Goal: Task Accomplishment & Management: Use online tool/utility

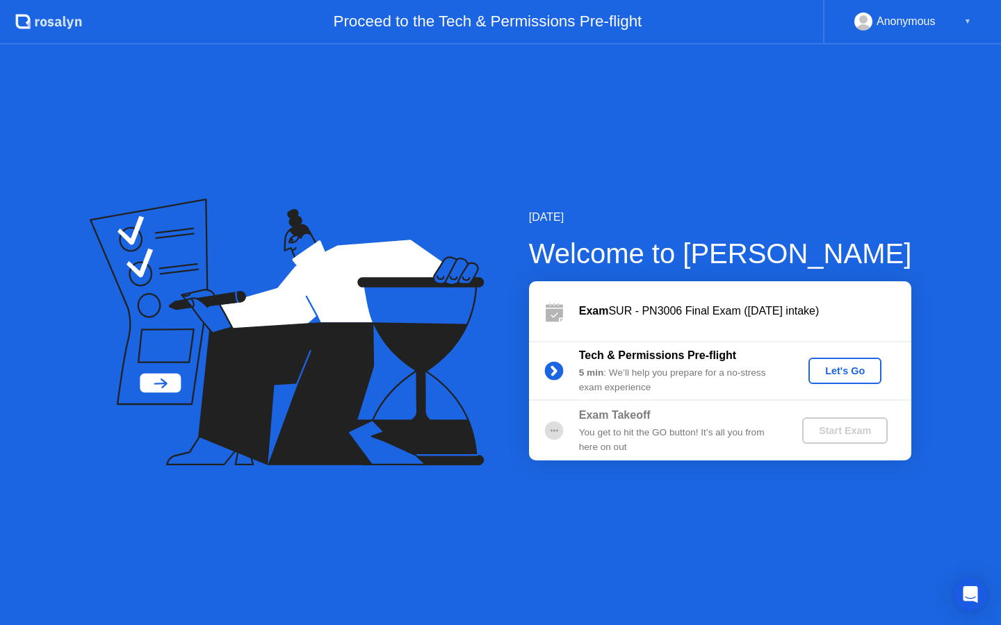
click at [846, 363] on button "Let's Go" at bounding box center [844, 371] width 73 height 26
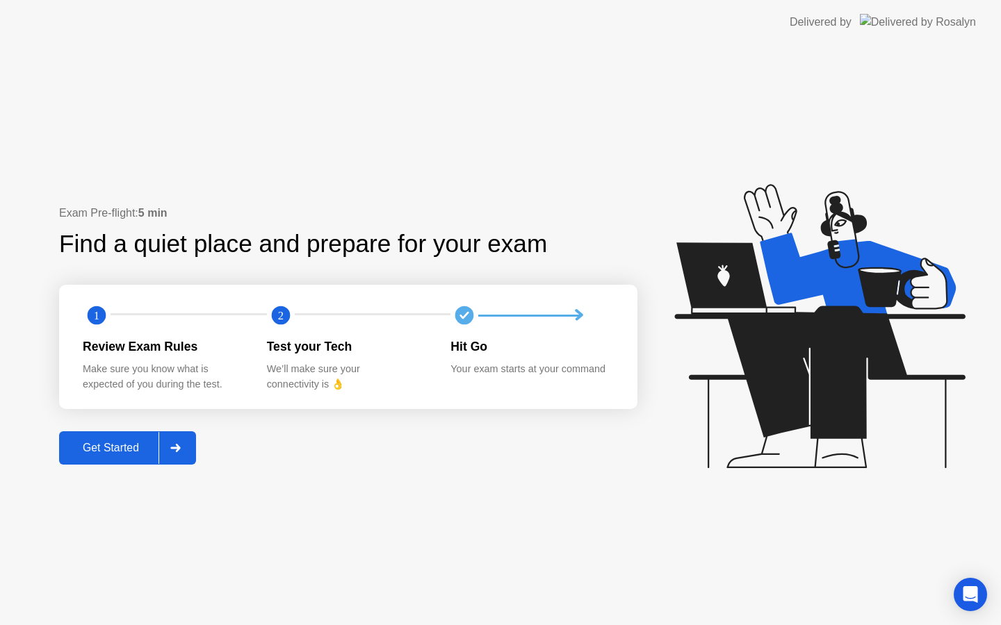
click at [98, 445] on div "Get Started" at bounding box center [110, 448] width 95 height 13
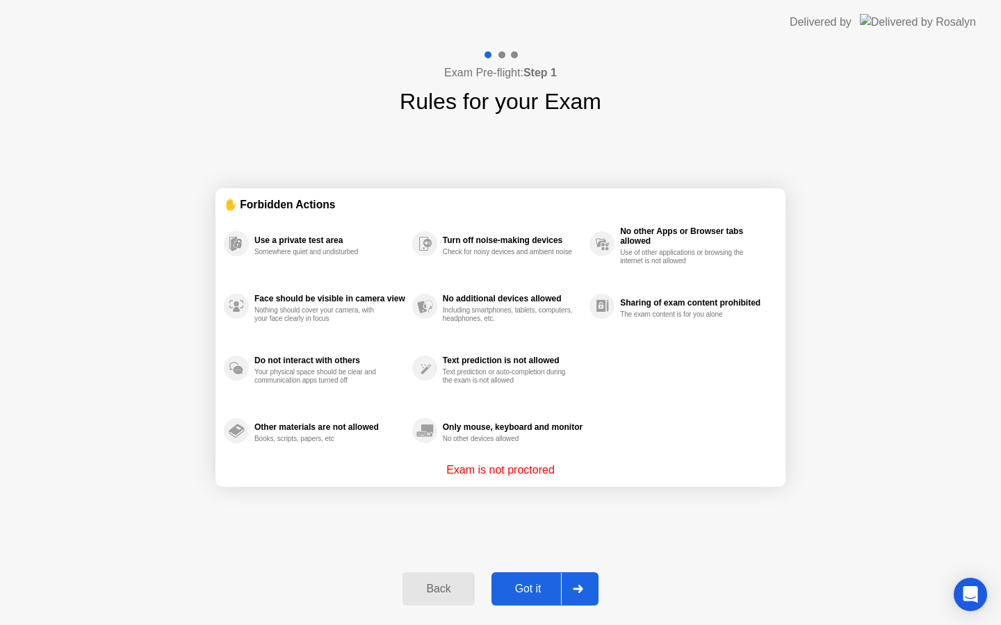
click at [527, 591] on div "Got it" at bounding box center [527, 589] width 65 height 13
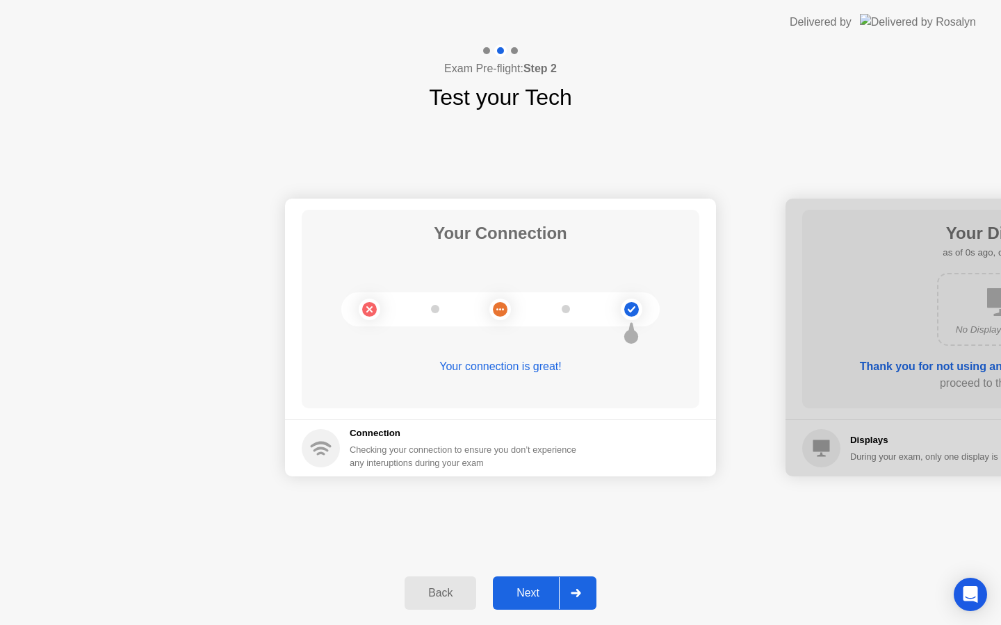
click at [523, 589] on div "Next" at bounding box center [528, 593] width 62 height 13
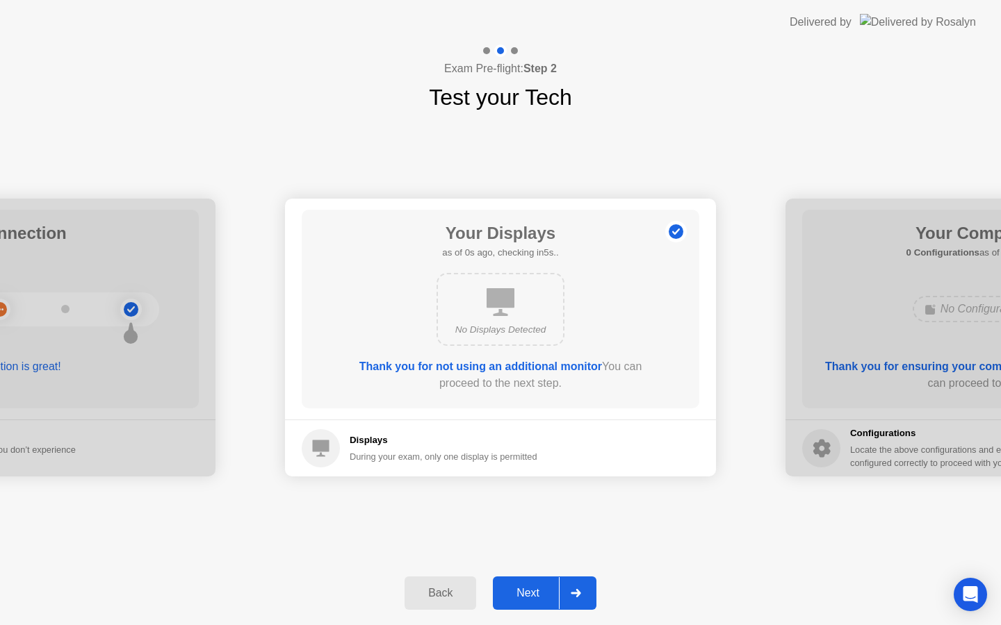
click at [522, 590] on div "Next" at bounding box center [528, 593] width 62 height 13
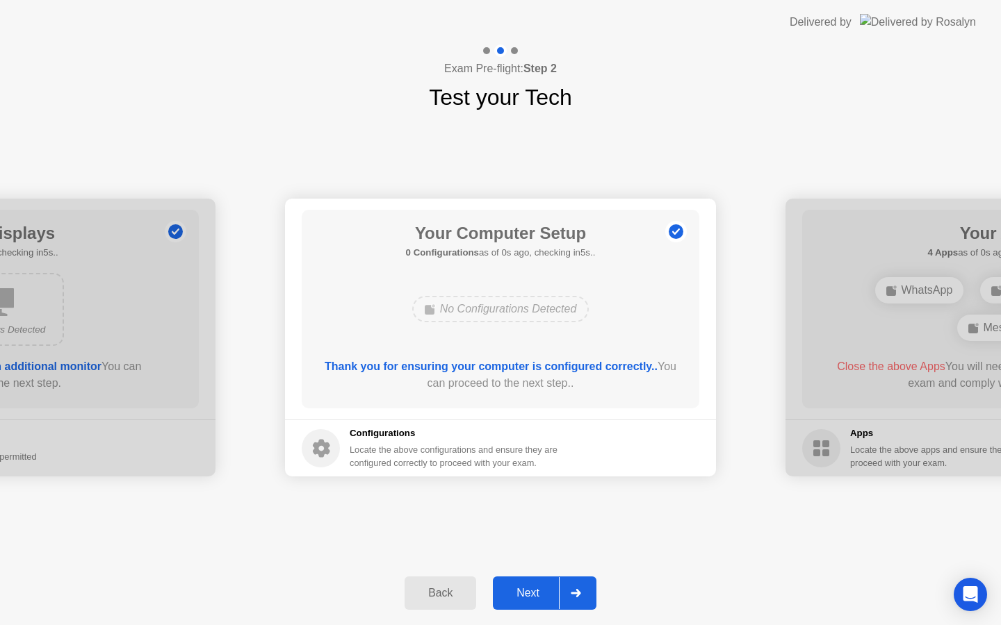
click at [522, 590] on div "Next" at bounding box center [528, 593] width 62 height 13
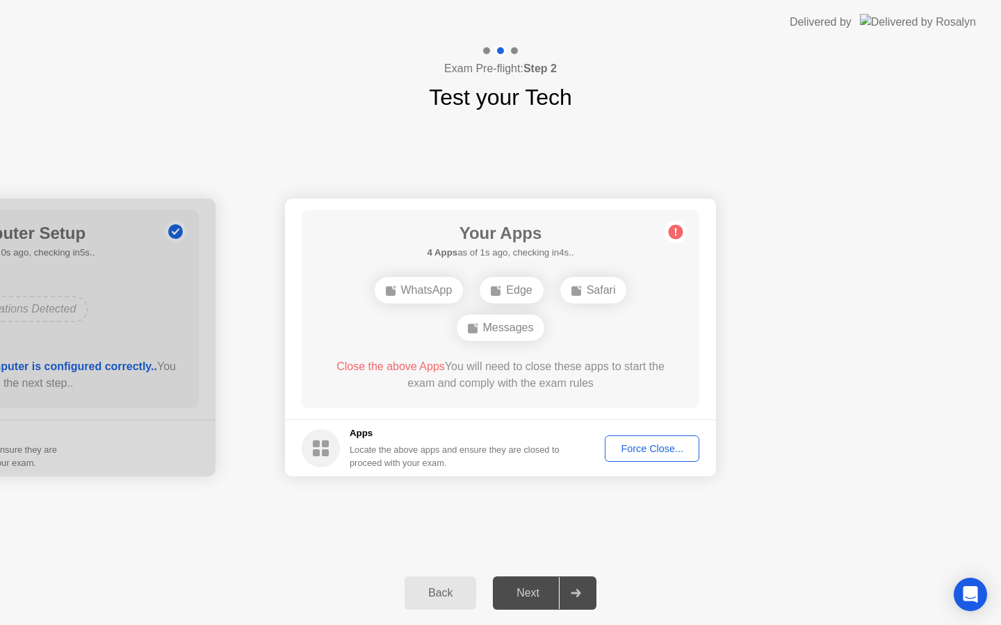
click at [657, 457] on button "Force Close..." at bounding box center [652, 449] width 95 height 26
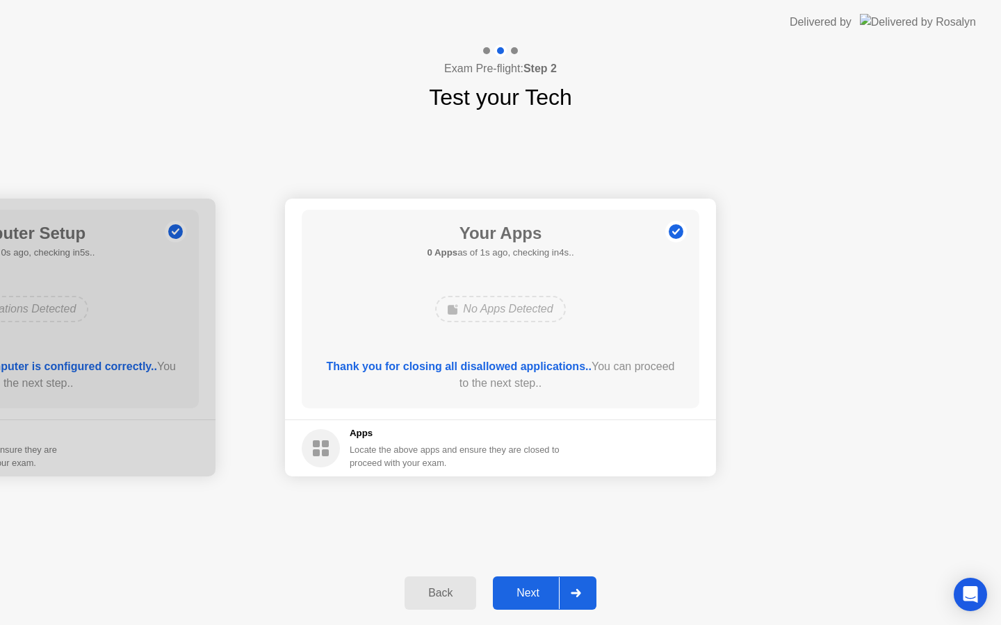
click at [526, 584] on button "Next" at bounding box center [545, 593] width 104 height 33
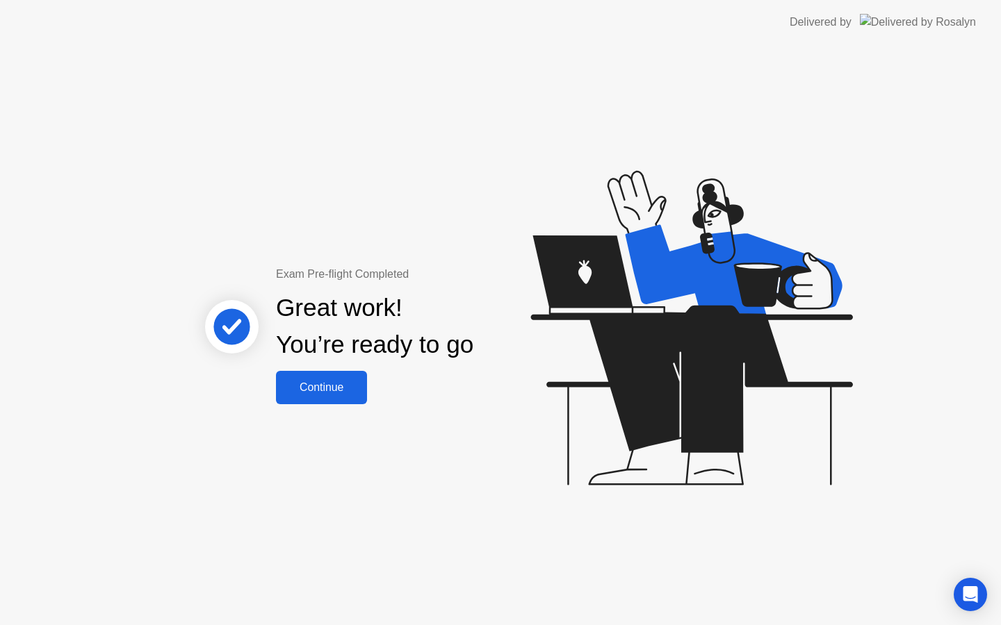
click at [348, 393] on div "Continue" at bounding box center [321, 387] width 83 height 13
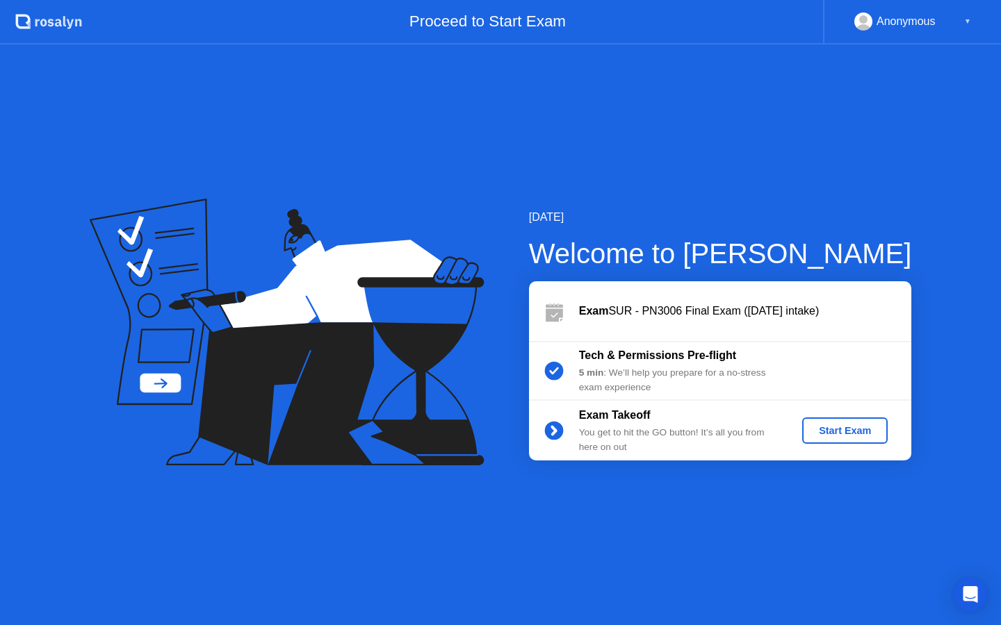
click at [832, 427] on div "Start Exam" at bounding box center [844, 430] width 74 height 11
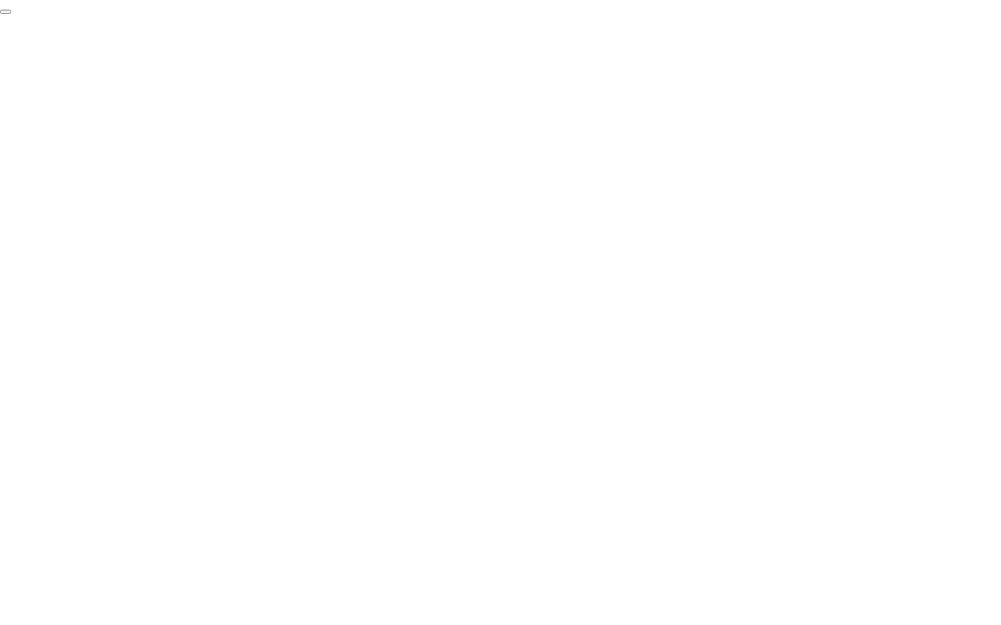
click div "End Proctoring Session"
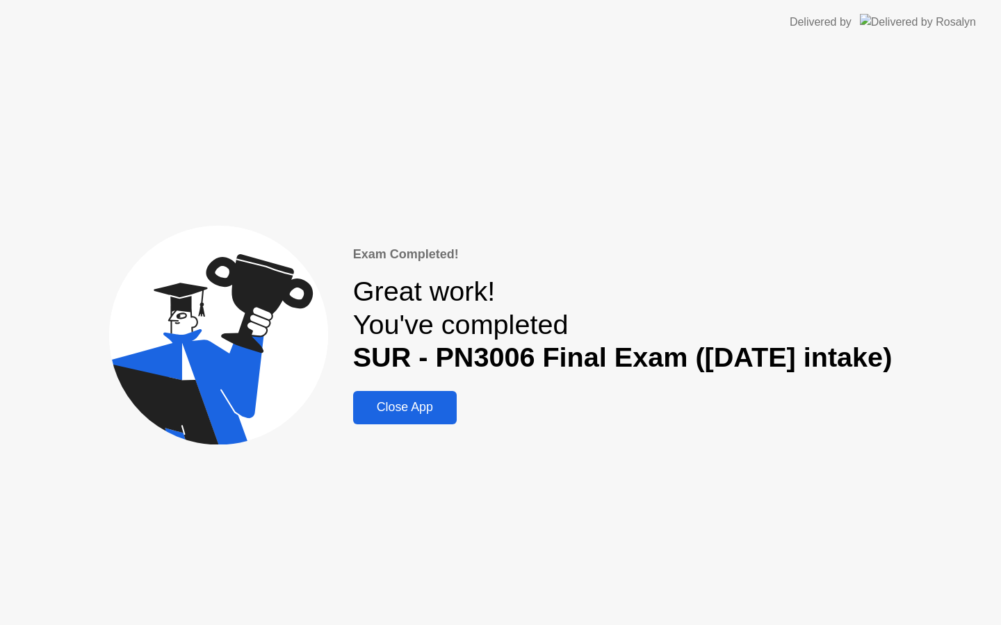
click at [387, 409] on div "Close App" at bounding box center [404, 407] width 95 height 15
